Goal: Check status: Check status

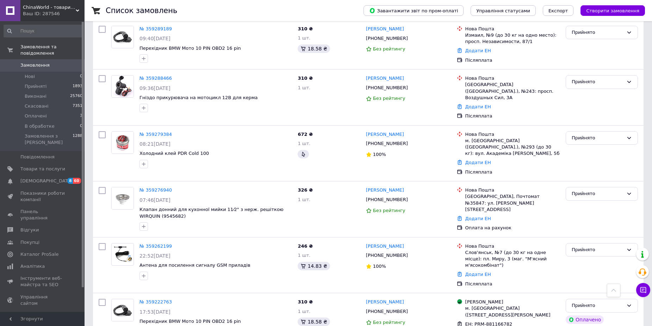
scroll to position [669, 0]
drag, startPoint x: 246, startPoint y: 197, endPoint x: 139, endPoint y: 199, distance: 107.1
click at [139, 240] on div "№ 359262199 22:52[DATE] Антена для посилення сигналу GSM приладів" at bounding box center [216, 261] width 158 height 43
copy span "Антена для посилення сигналу GSM приладів"
drag, startPoint x: 152, startPoint y: 310, endPoint x: 478, endPoint y: 8, distance: 444.2
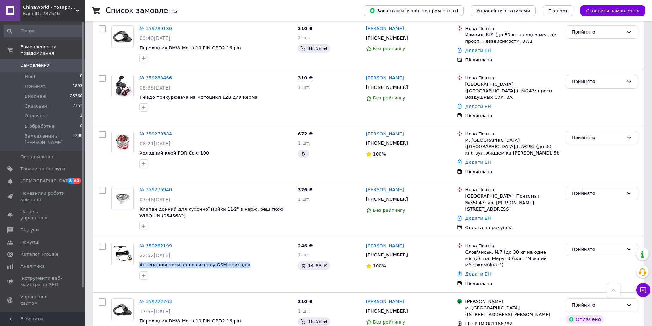
click at [464, 8] on button "Завантажити звіт по пром-оплаті" at bounding box center [414, 10] width 100 height 11
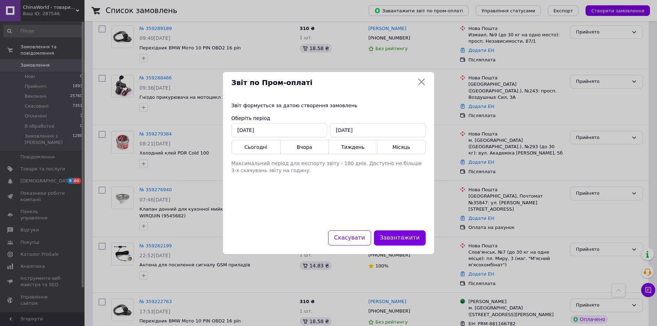
click at [424, 84] on icon at bounding box center [422, 82] width 7 height 7
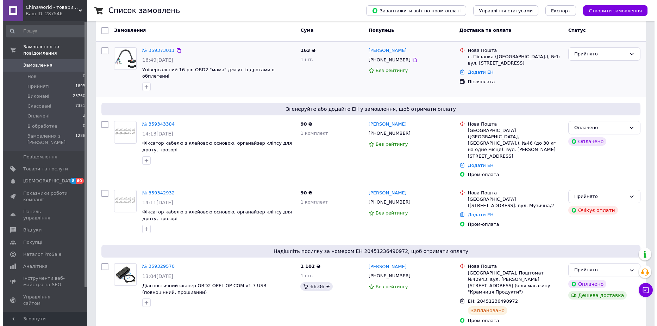
scroll to position [0, 0]
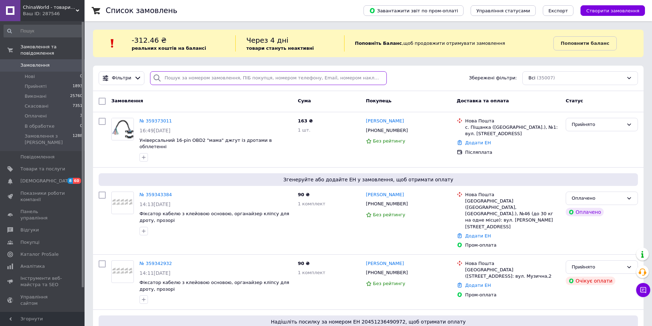
click at [218, 79] on input "search" at bounding box center [268, 78] width 237 height 14
paste input "358936139"
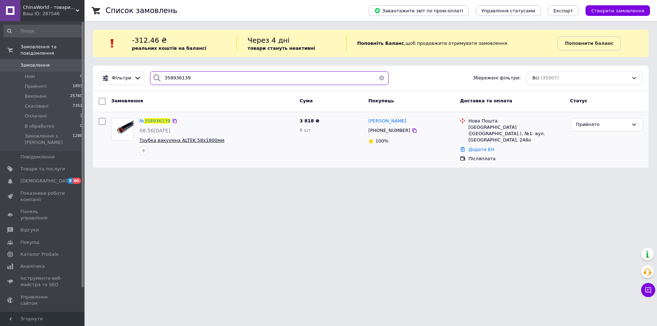
type input "358936139"
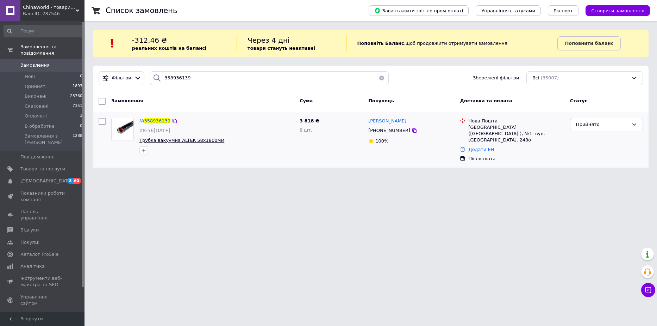
click at [177, 140] on span "Трубка вакуумна ALTEK 58х1800мм" at bounding box center [182, 139] width 85 height 5
